Goal: Information Seeking & Learning: Learn about a topic

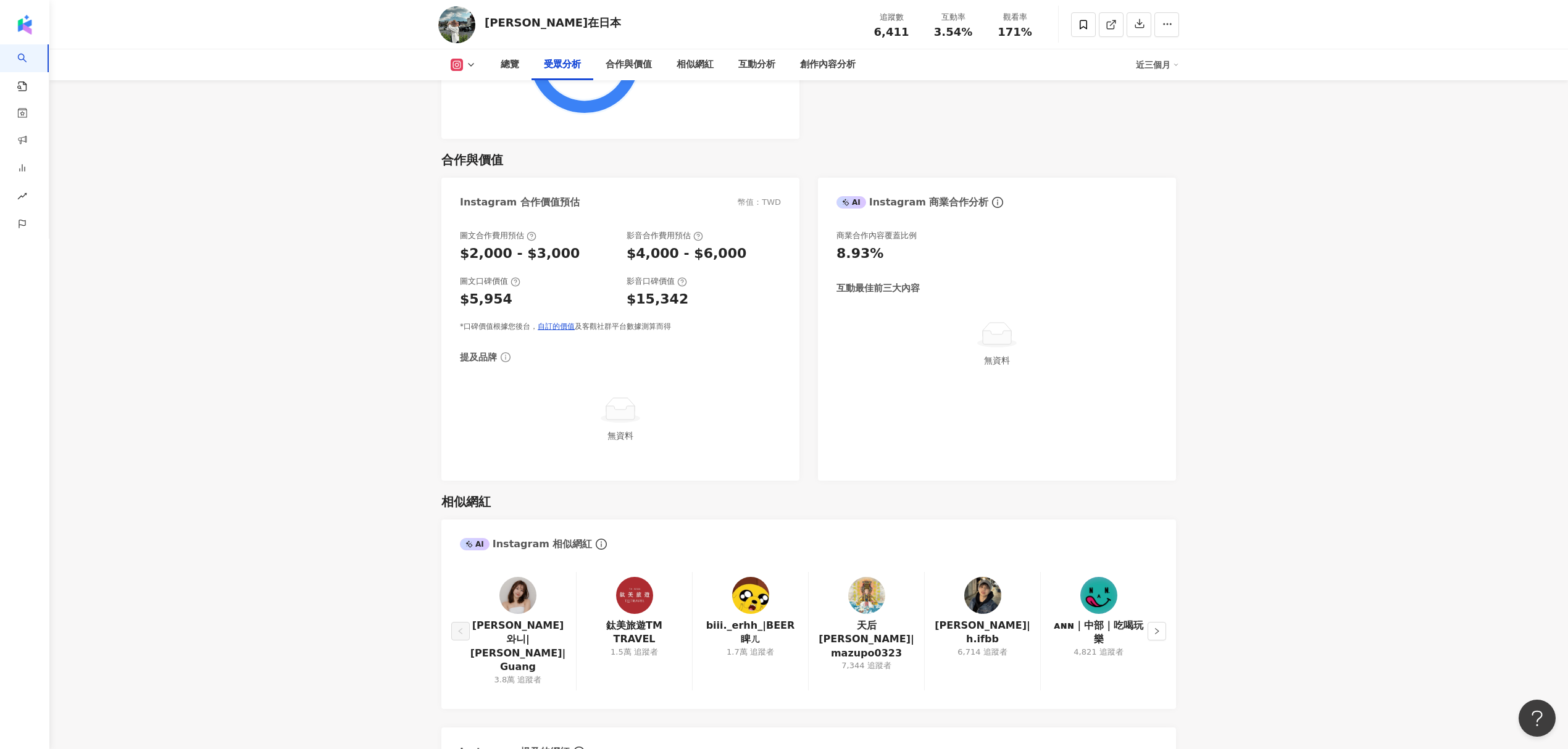
scroll to position [1564, 0]
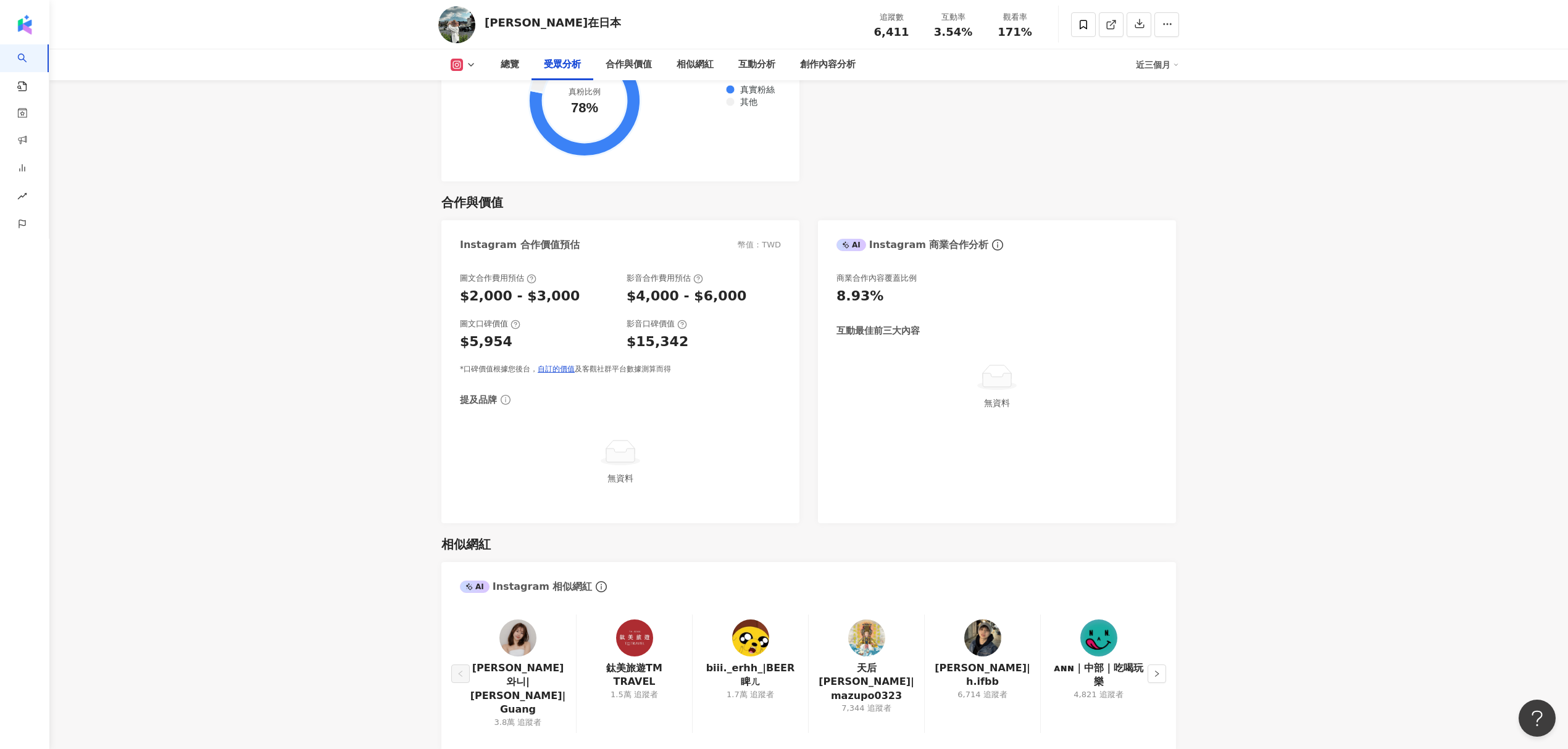
click at [695, 284] on icon at bounding box center [698, 279] width 10 height 10
click at [696, 300] on div "$4,000 - $6,000" at bounding box center [686, 296] width 120 height 19
click at [691, 346] on div "$15,342" at bounding box center [703, 342] width 154 height 19
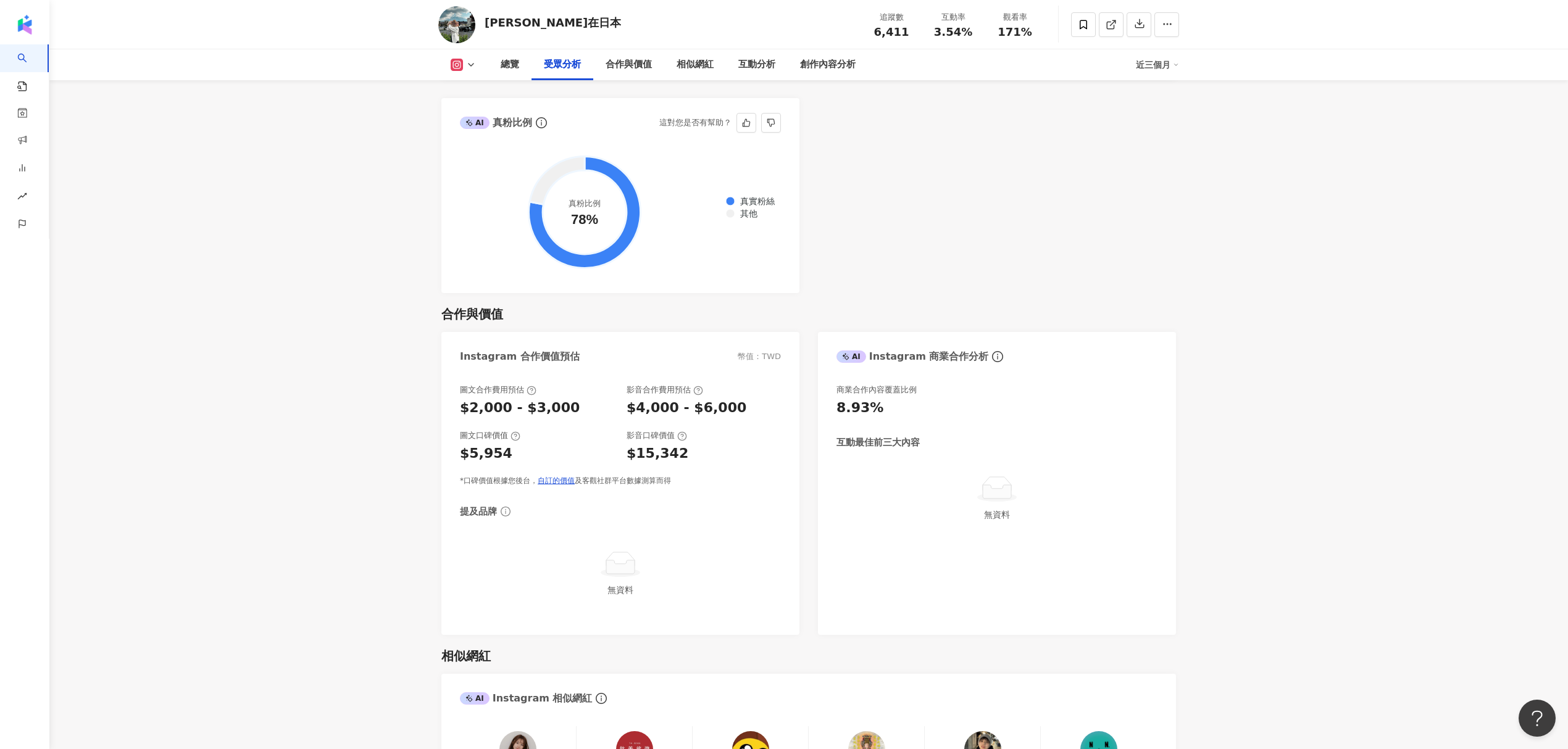
scroll to position [1481, 0]
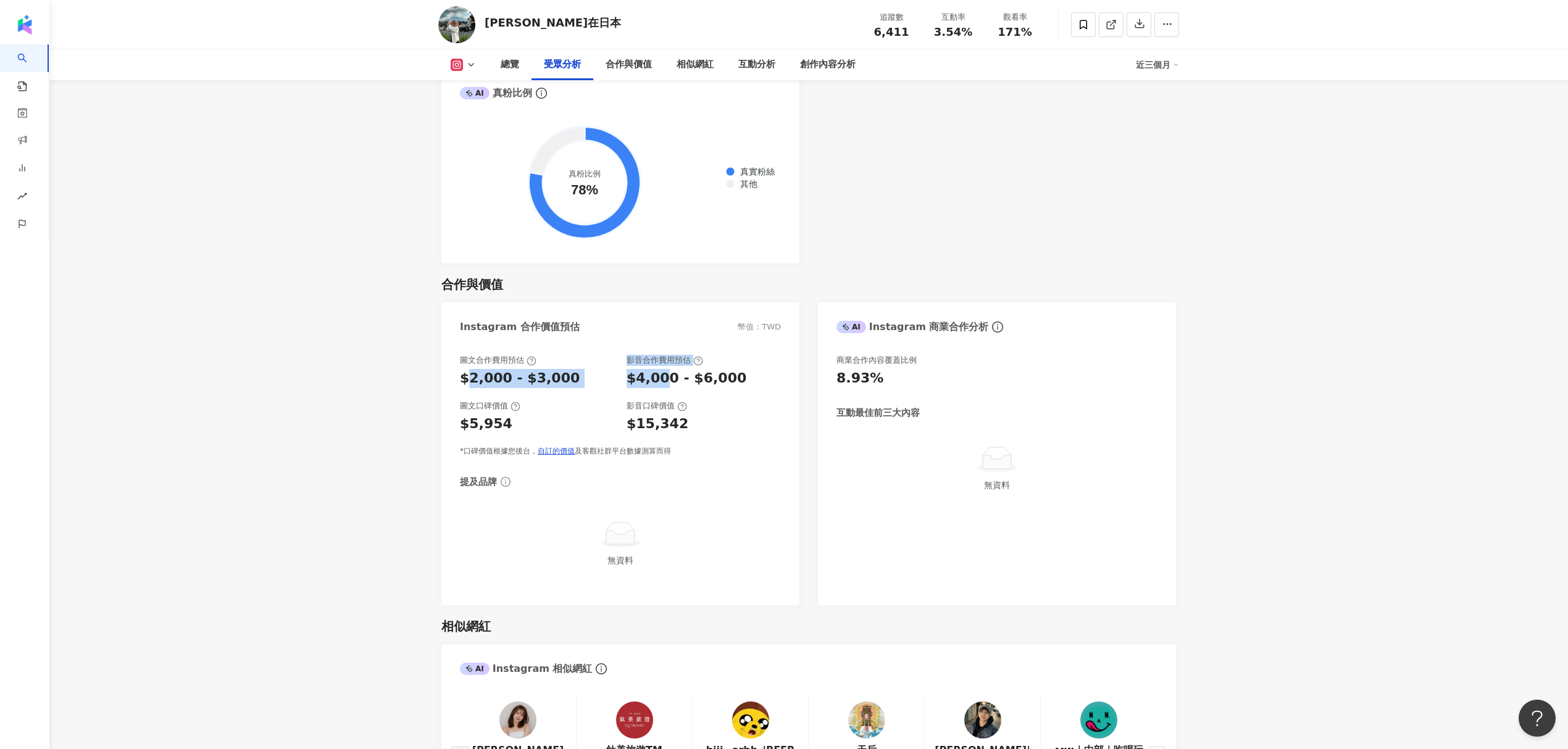
drag, startPoint x: 469, startPoint y: 380, endPoint x: 660, endPoint y: 383, distance: 191.0
click at [660, 383] on div "圖文合作費用預估 $2,000 - $3,000 影音合作費用預估 $4,000 - $6,000" at bounding box center [621, 371] width 321 height 33
click at [801, 411] on div "Instagram 合作價值預估 幣值：TWD 圖文合作費用預估 $2,000 - $3,000 影音合作費用預估 $4,000 - $6,000 圖文口碑價…" at bounding box center [808, 454] width 734 height 303
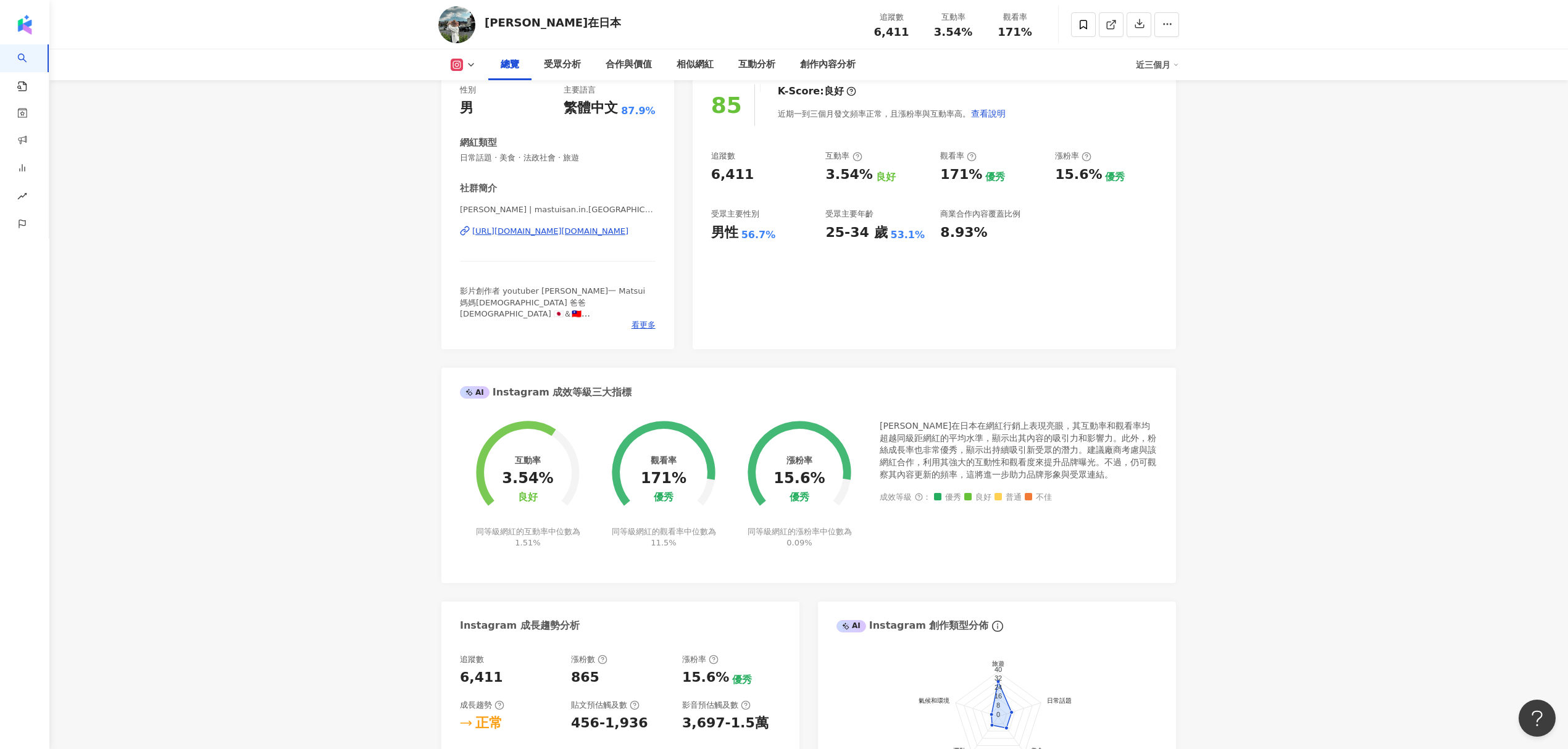
scroll to position [0, 0]
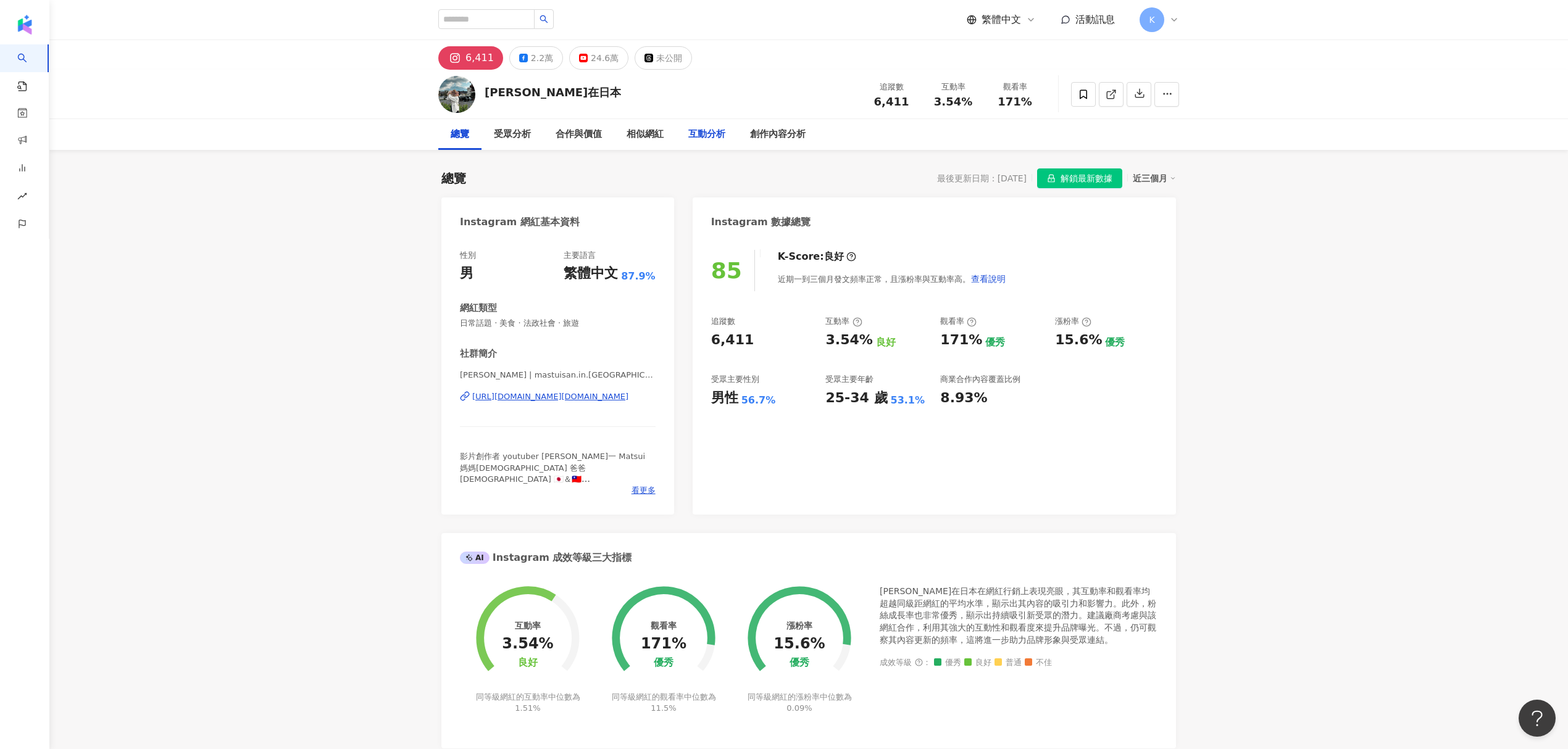
click at [711, 130] on div "互動分析" at bounding box center [707, 134] width 37 height 15
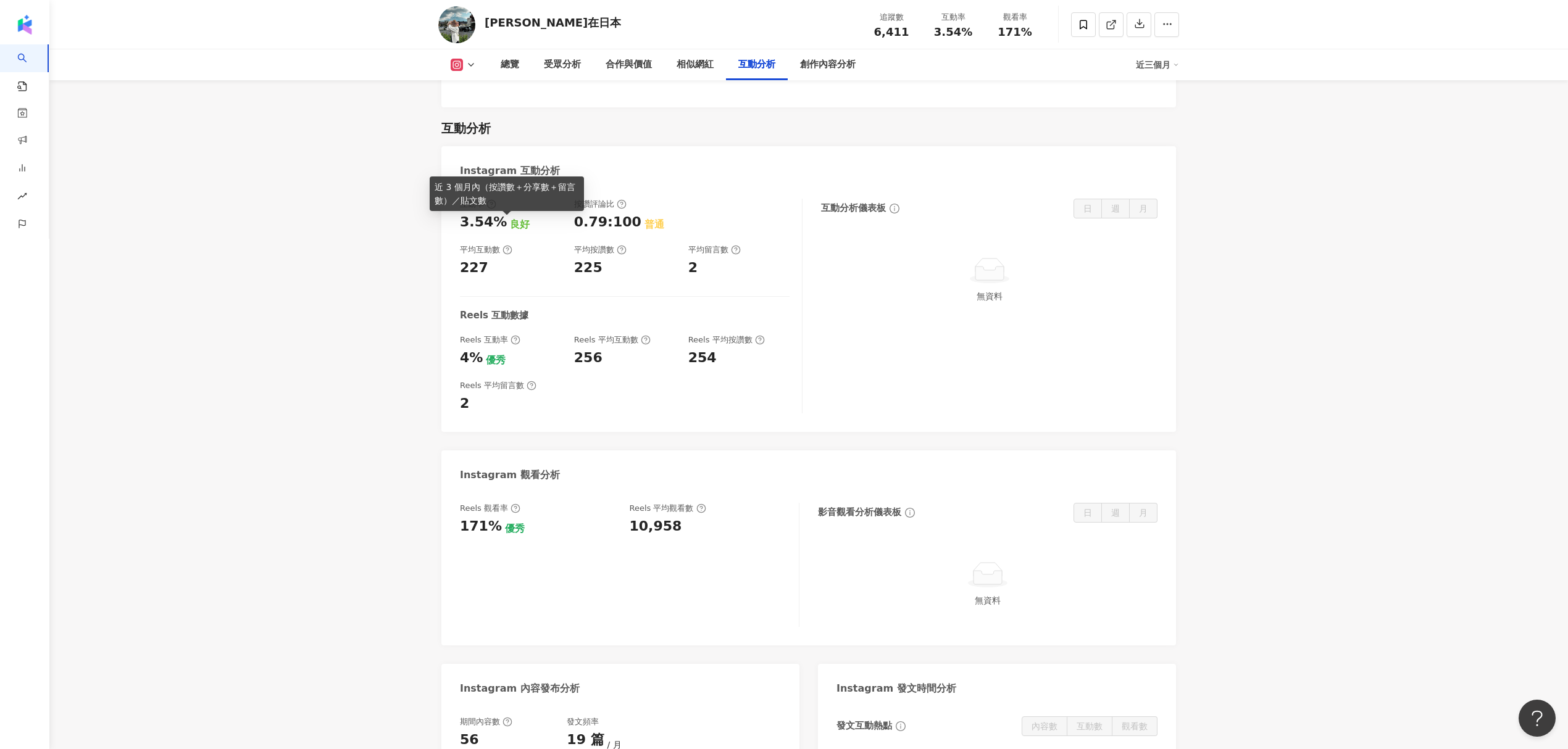
click at [505, 245] on icon at bounding box center [507, 250] width 10 height 10
click at [621, 245] on icon at bounding box center [622, 250] width 10 height 10
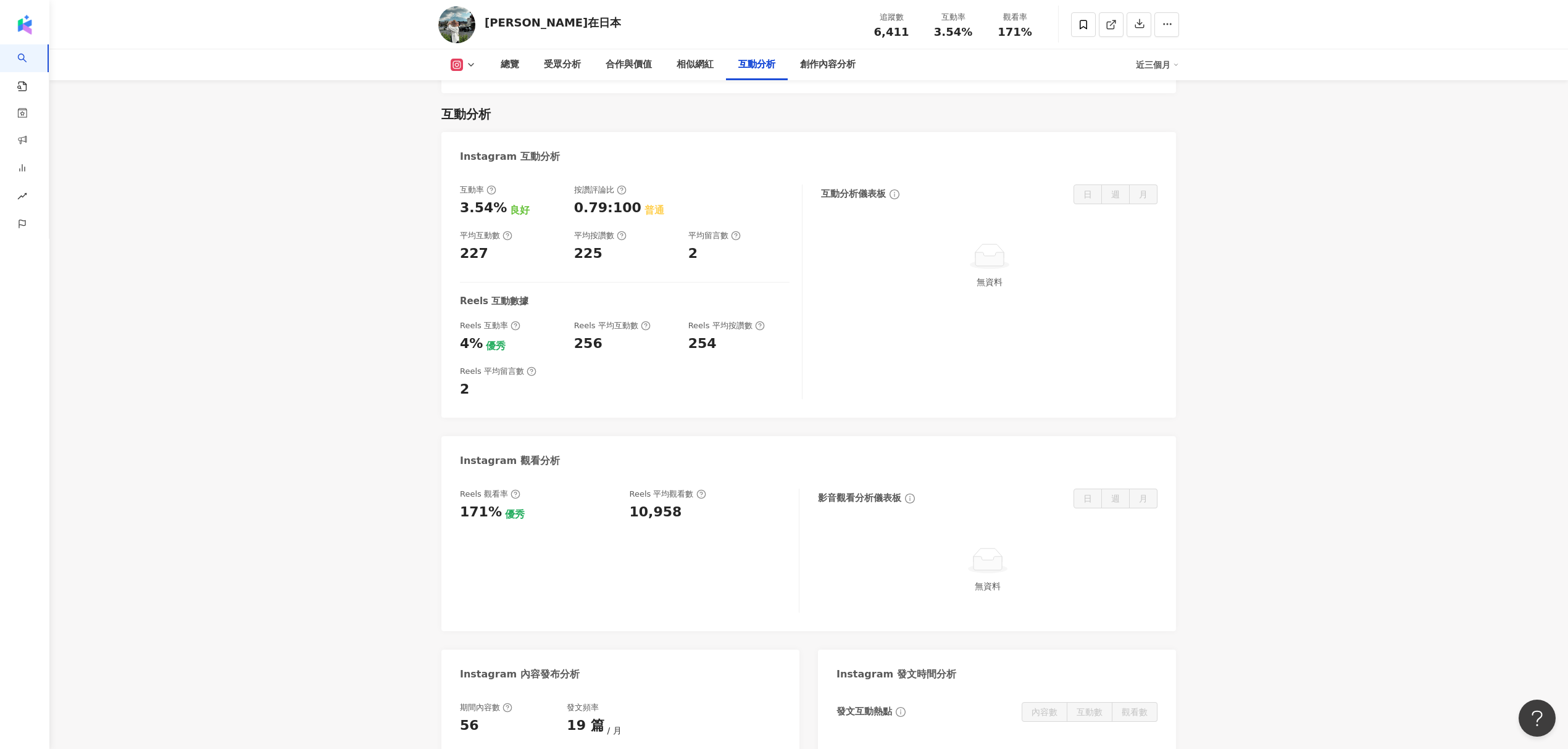
scroll to position [2304, 0]
